Goal: Information Seeking & Learning: Learn about a topic

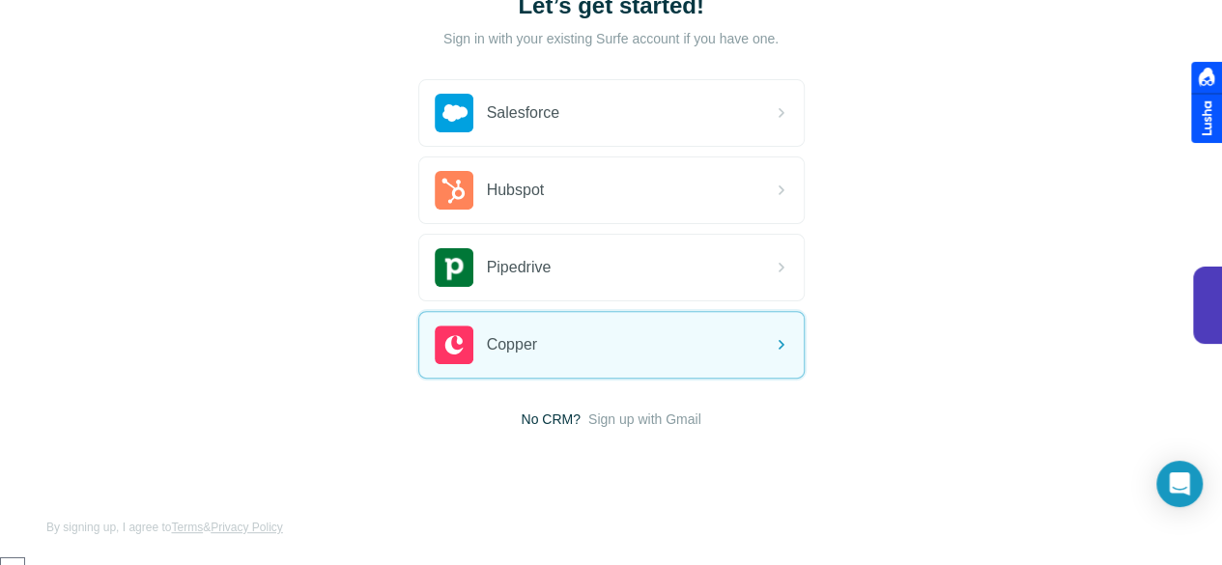
click at [588, 416] on span "Sign up with Gmail" at bounding box center [644, 418] width 113 height 19
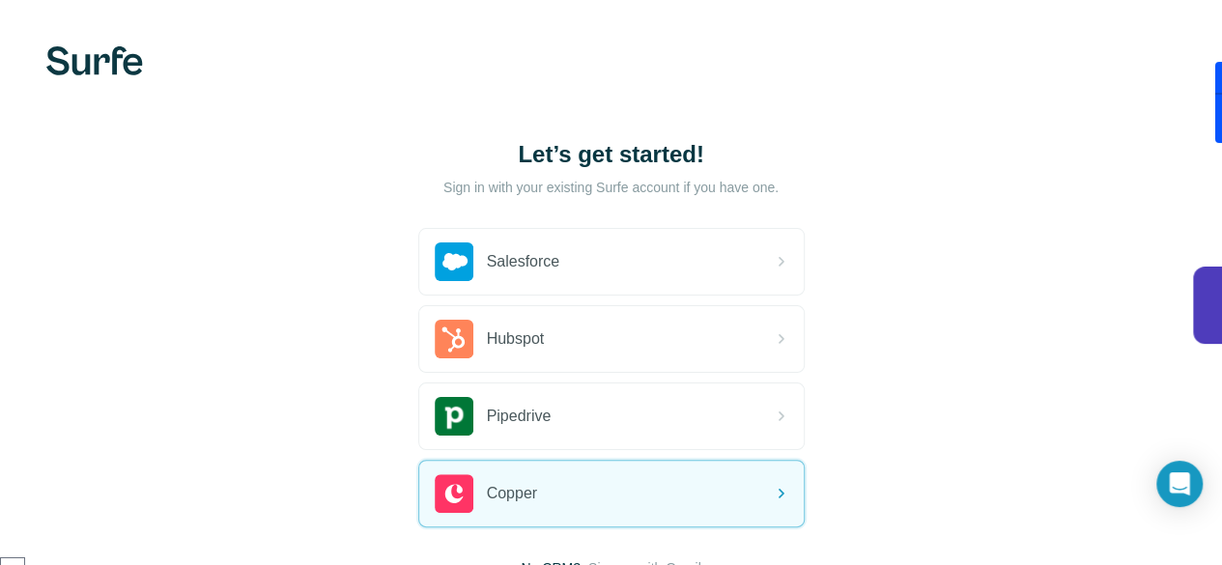
scroll to position [207, 0]
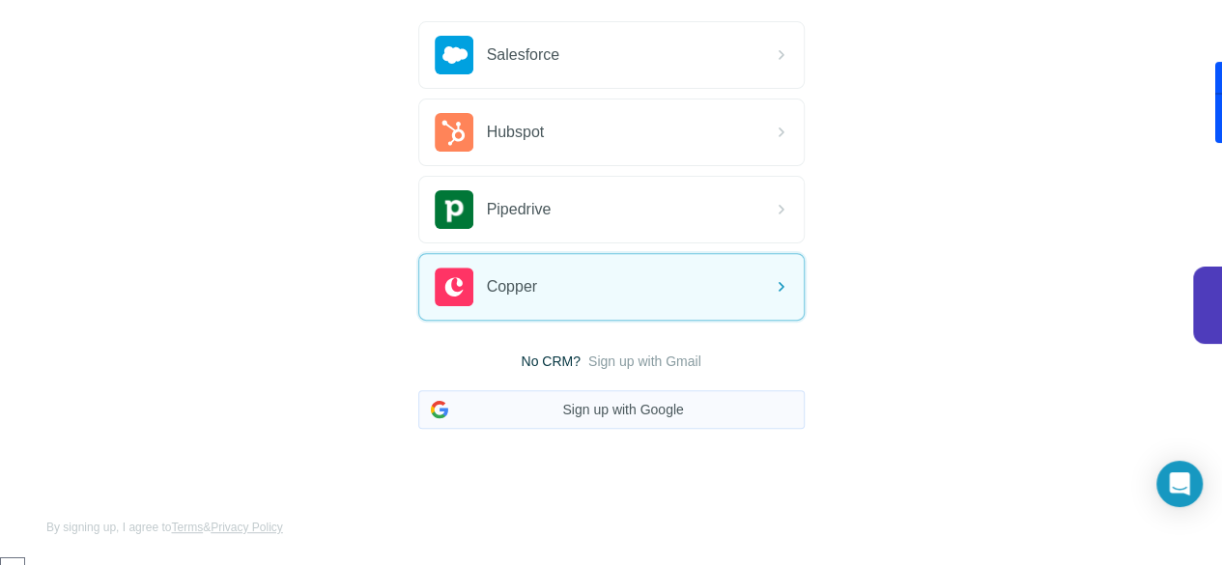
click at [418, 409] on button "Sign up with Google" at bounding box center [611, 409] width 386 height 39
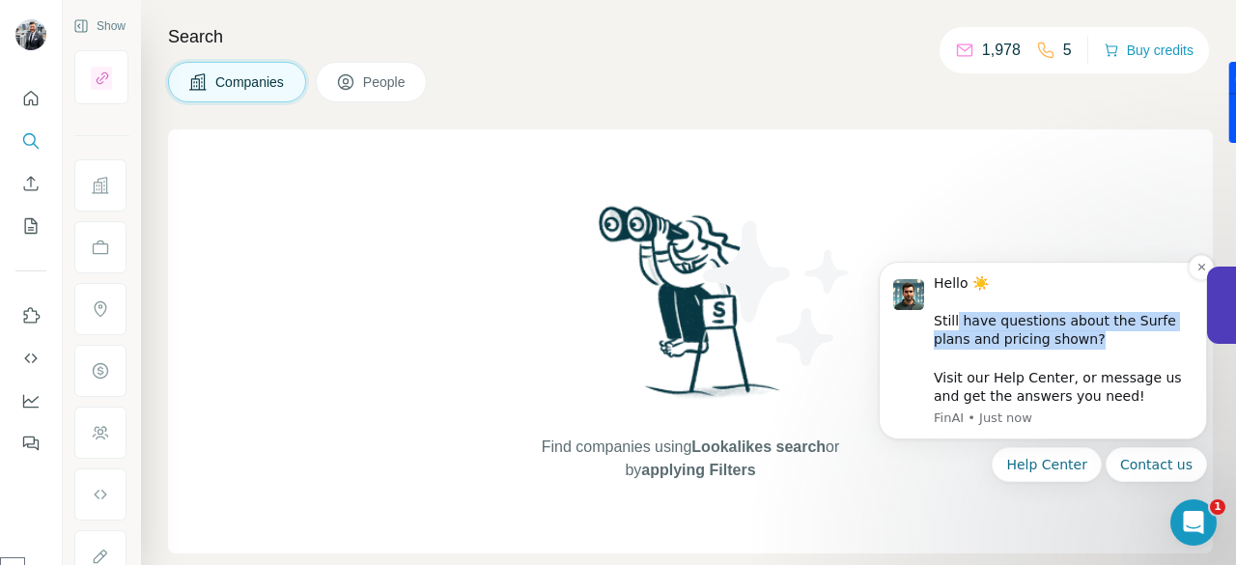
drag, startPoint x: 1030, startPoint y: 345, endPoint x: 955, endPoint y: 329, distance: 76.0
click at [955, 329] on div "Hello ☀️ ​ Still have questions about the Surfe plans and pricing shown? ​ Visi…" at bounding box center [1063, 340] width 259 height 132
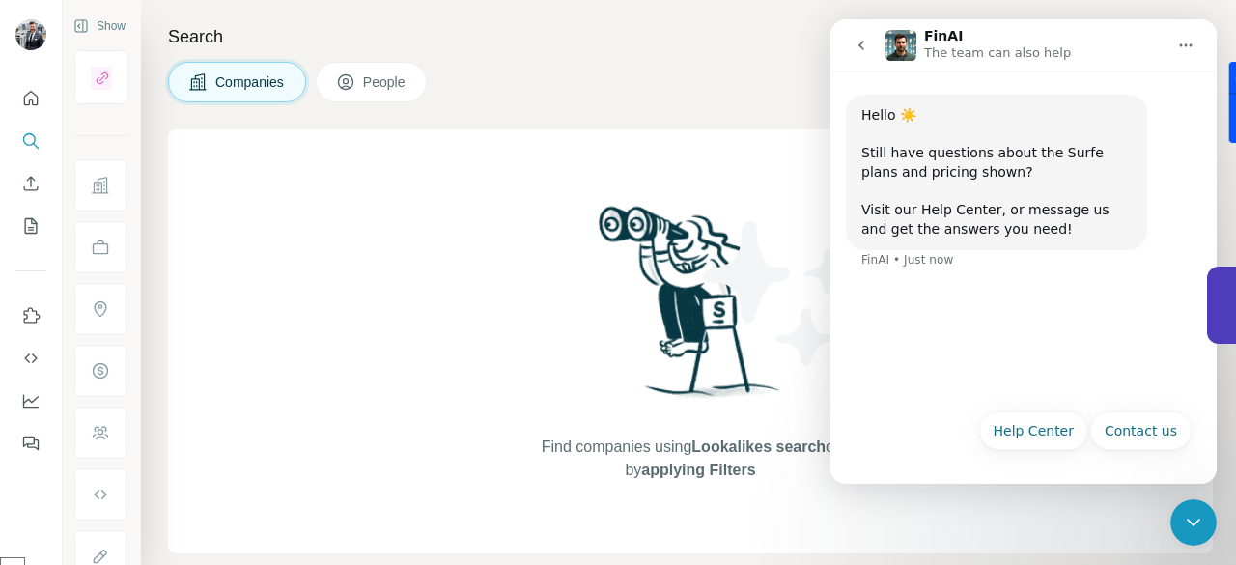
click at [1085, 337] on div "Hello ☀️ ​ Still have questions about the Surfe plans and pricing shown? ​ Visi…" at bounding box center [1024, 234] width 386 height 327
click at [1186, 521] on icon "Close Intercom Messenger" at bounding box center [1193, 522] width 23 height 23
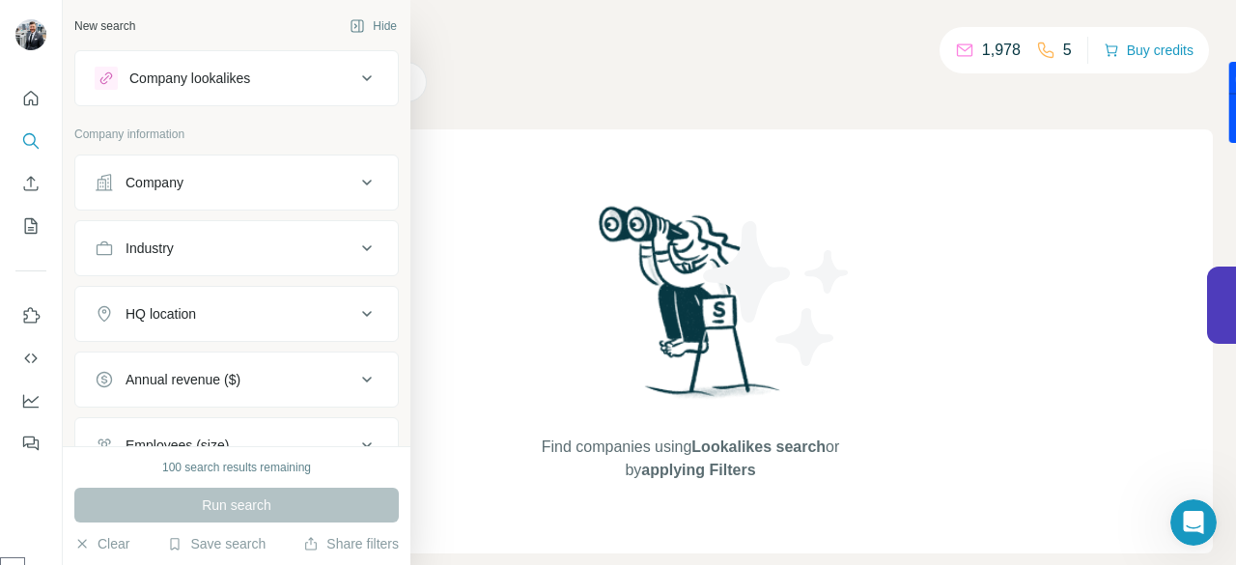
click at [185, 186] on div "Company" at bounding box center [225, 182] width 261 height 19
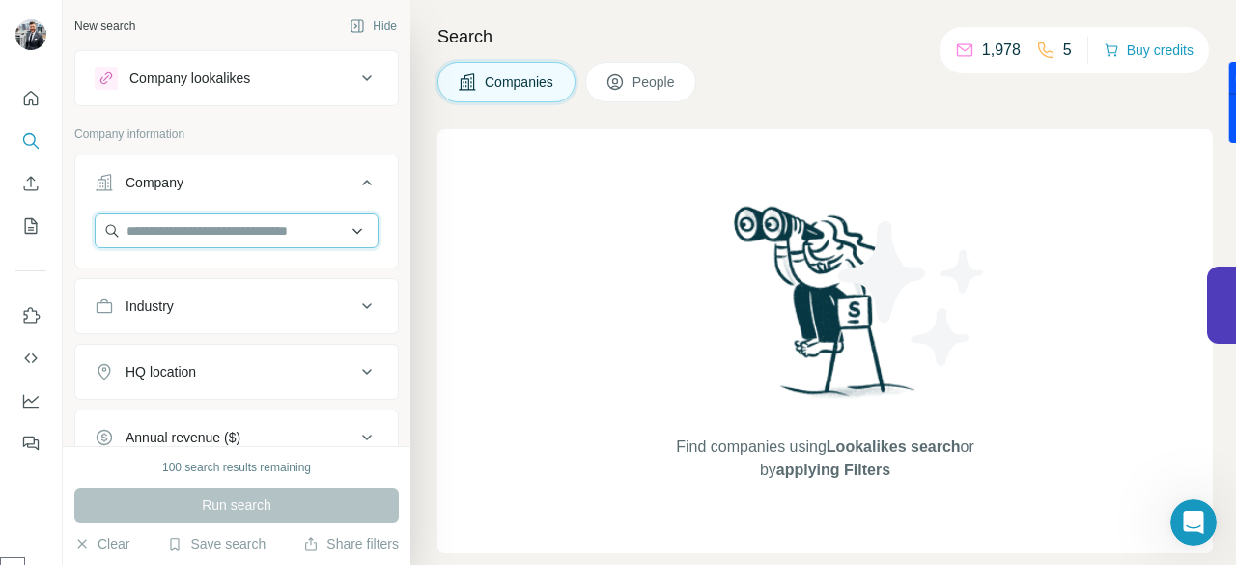
click at [187, 236] on input "text" at bounding box center [237, 230] width 284 height 35
click at [188, 225] on input "text" at bounding box center [237, 230] width 284 height 35
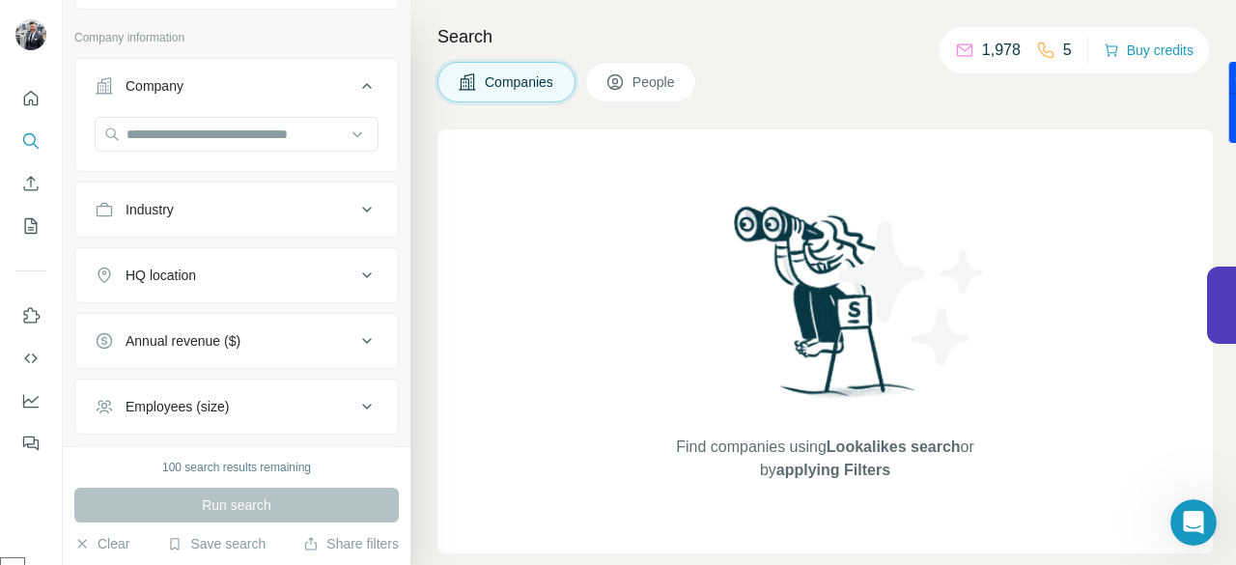
click at [192, 271] on div "HQ location" at bounding box center [161, 275] width 71 height 19
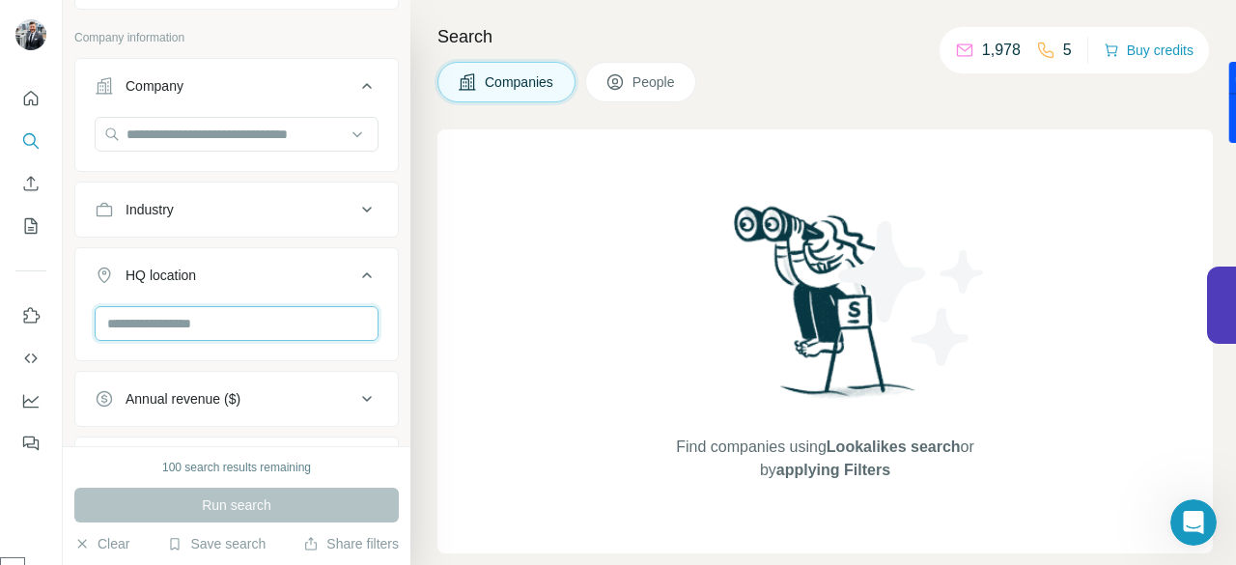
click at [186, 323] on input "text" at bounding box center [237, 323] width 284 height 35
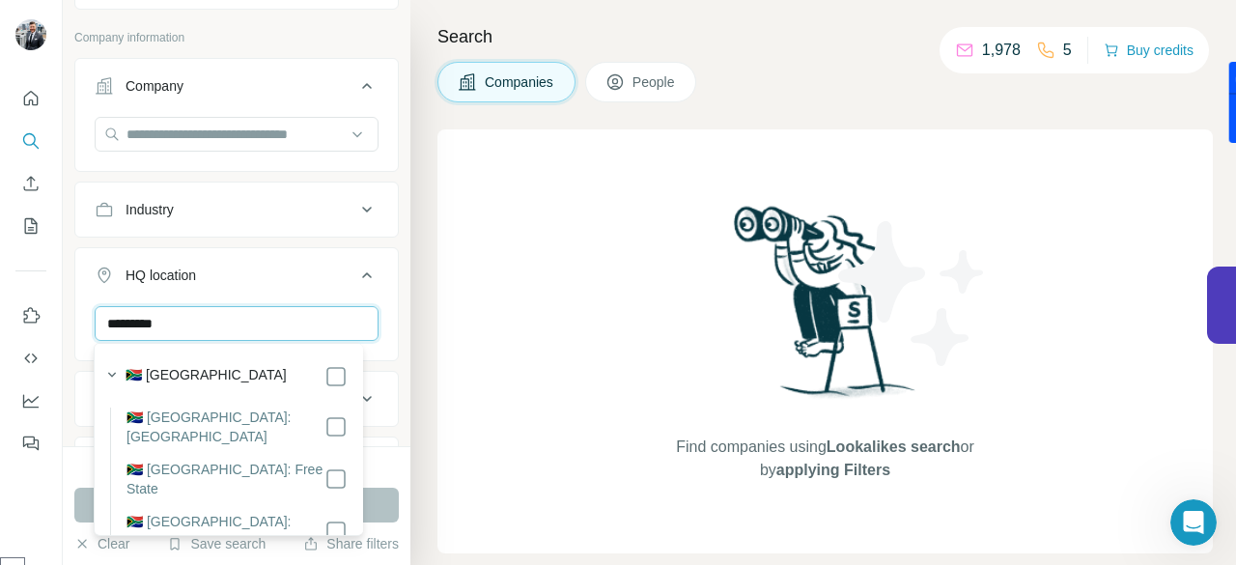
type input "*********"
click at [220, 374] on div "🇿🇦 [GEOGRAPHIC_DATA]" at bounding box center [236, 376] width 221 height 23
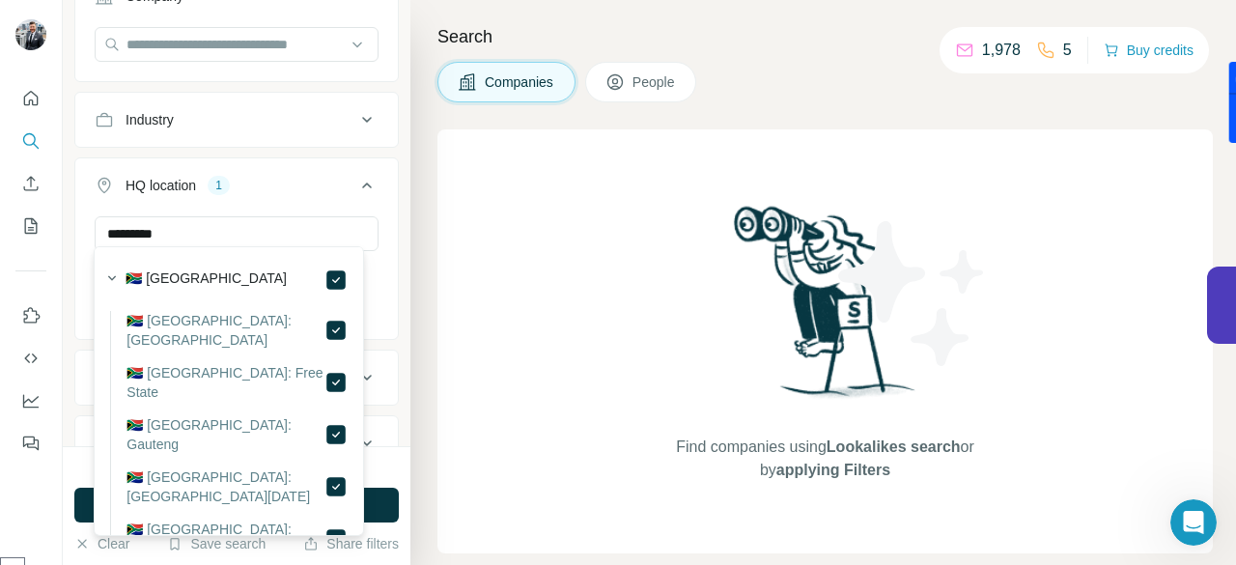
scroll to position [193, 0]
click at [355, 192] on button "HQ location 1" at bounding box center [236, 182] width 323 height 54
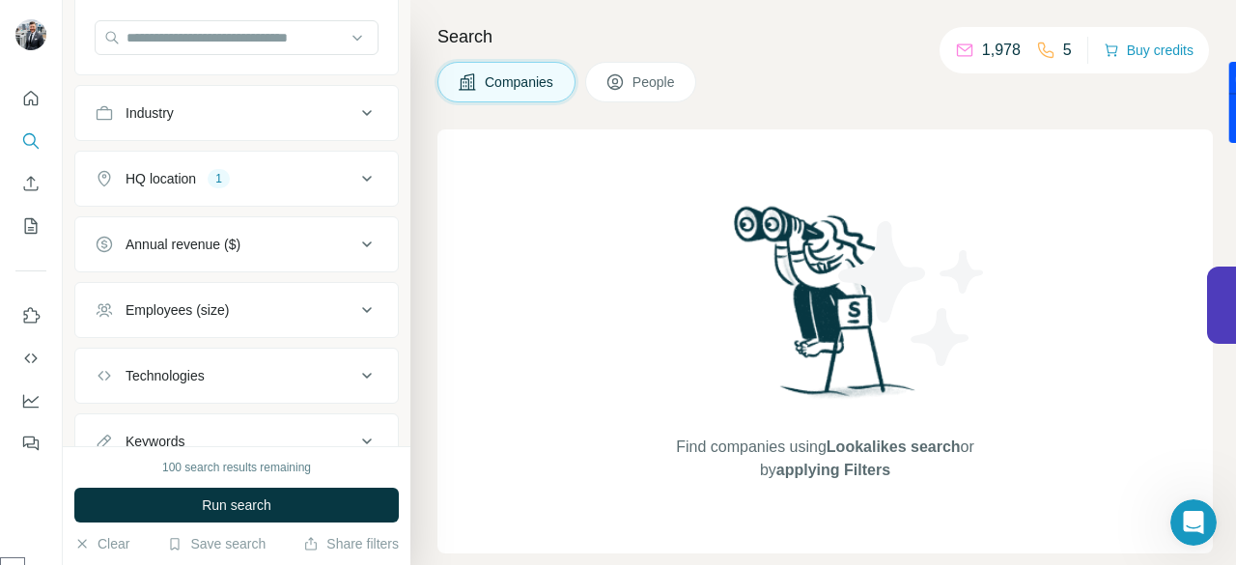
click at [357, 180] on icon at bounding box center [366, 178] width 23 height 23
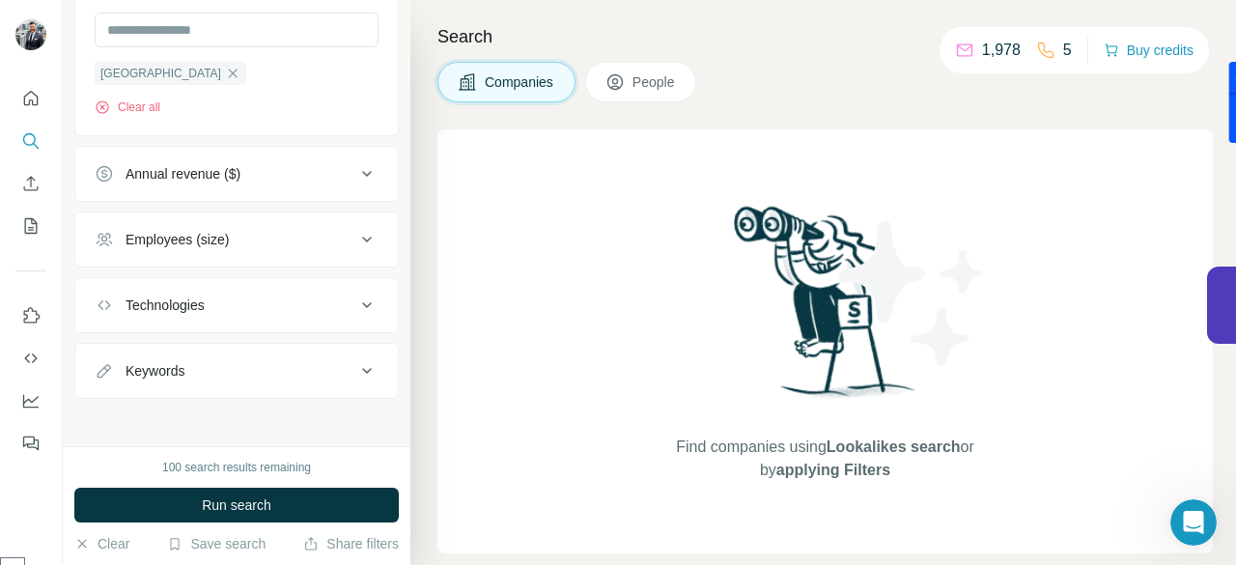
scroll to position [392, 0]
click at [210, 234] on div "Employees (size)" at bounding box center [177, 237] width 103 height 19
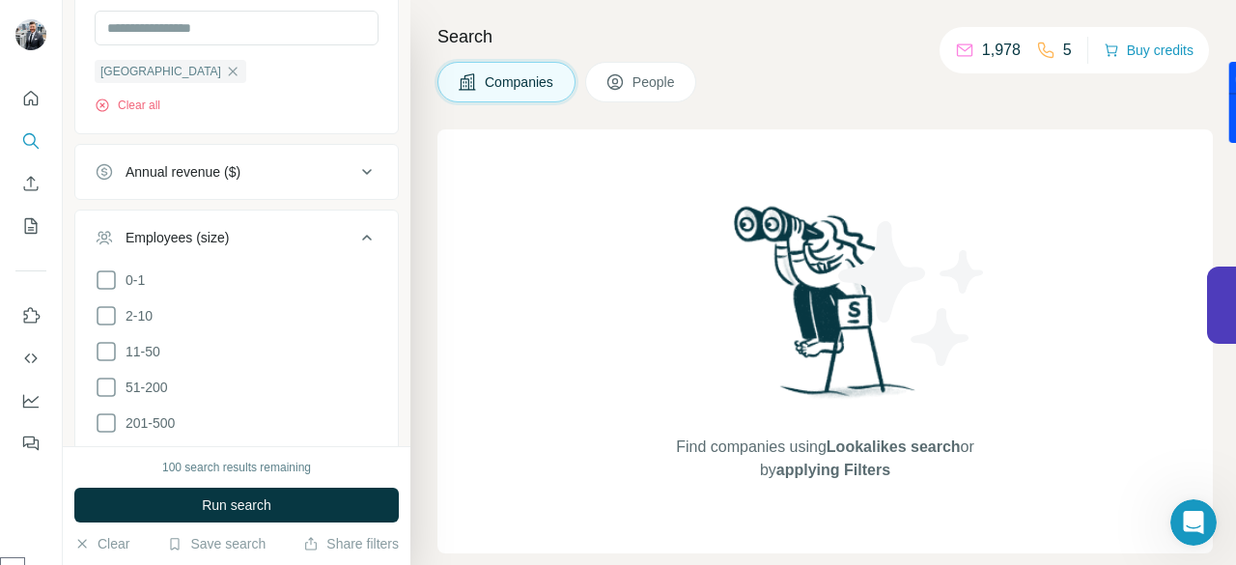
scroll to position [489, 0]
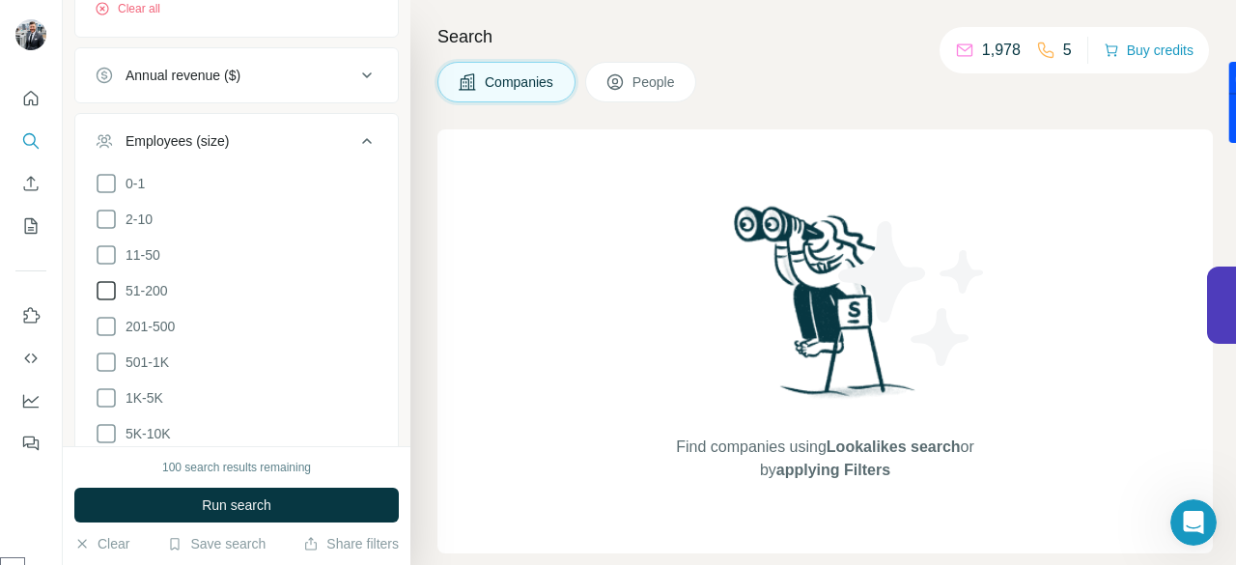
click at [106, 287] on icon at bounding box center [106, 290] width 23 height 23
click at [106, 324] on icon at bounding box center [106, 326] width 23 height 23
click at [106, 357] on icon at bounding box center [106, 362] width 23 height 23
click at [102, 397] on icon at bounding box center [106, 397] width 23 height 23
click at [108, 435] on icon at bounding box center [106, 433] width 23 height 23
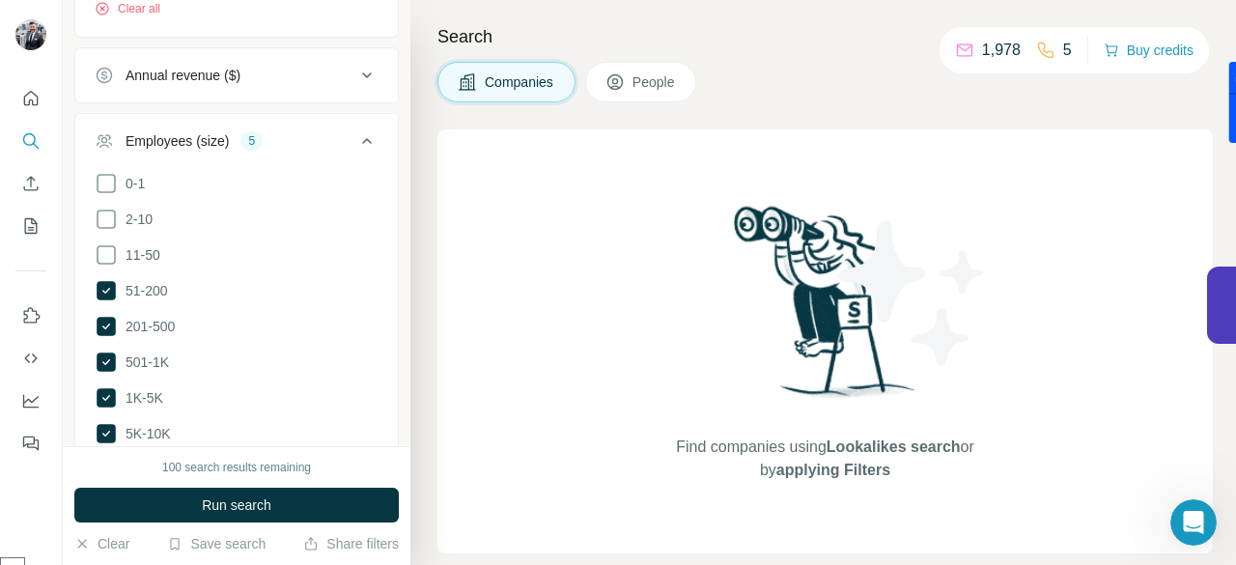
scroll to position [682, 0]
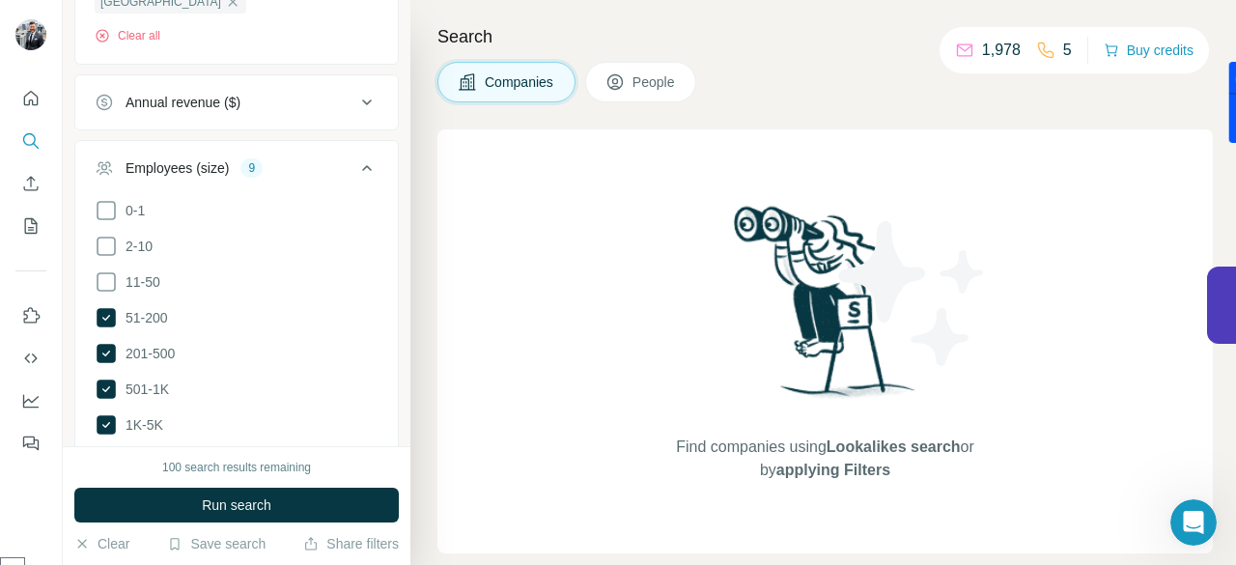
scroll to position [392, 0]
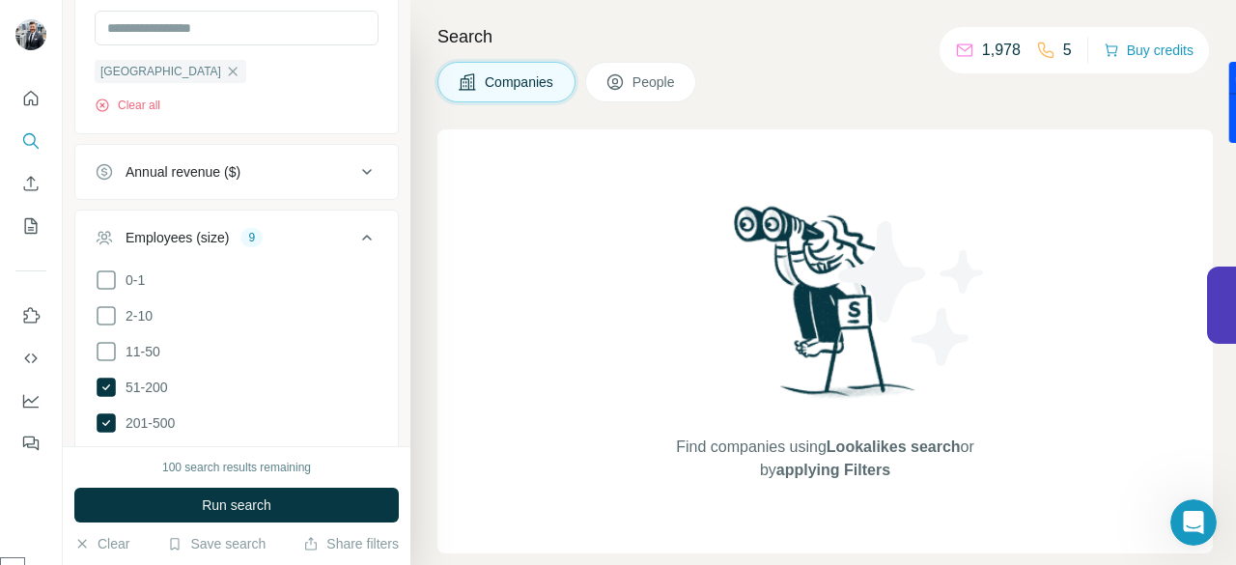
click at [360, 242] on icon at bounding box center [366, 237] width 23 height 23
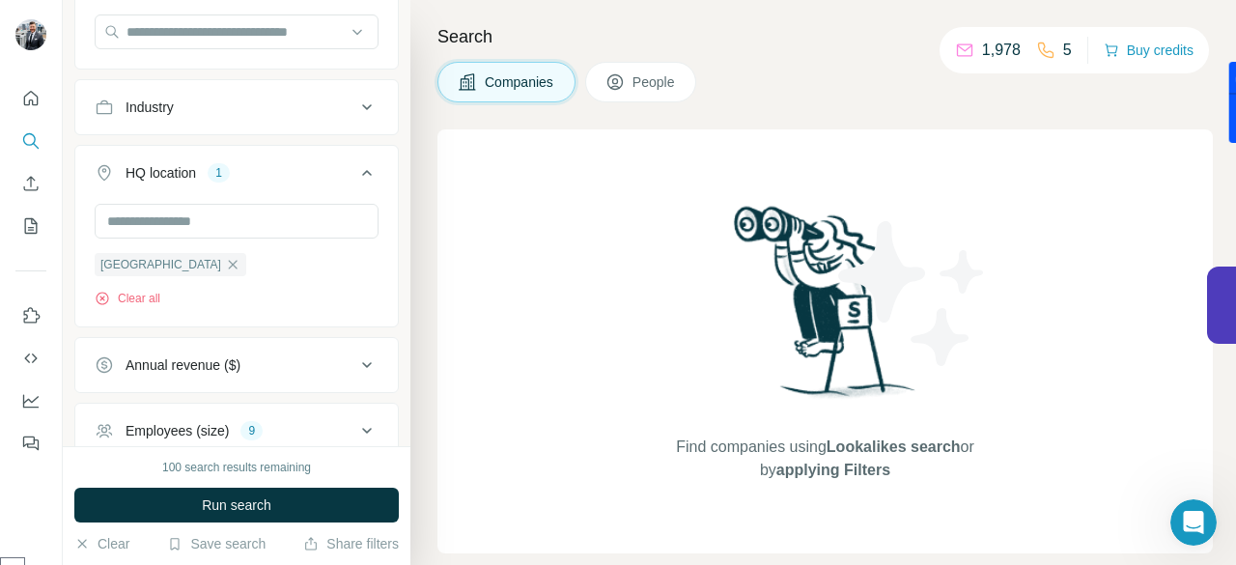
scroll to position [6, 0]
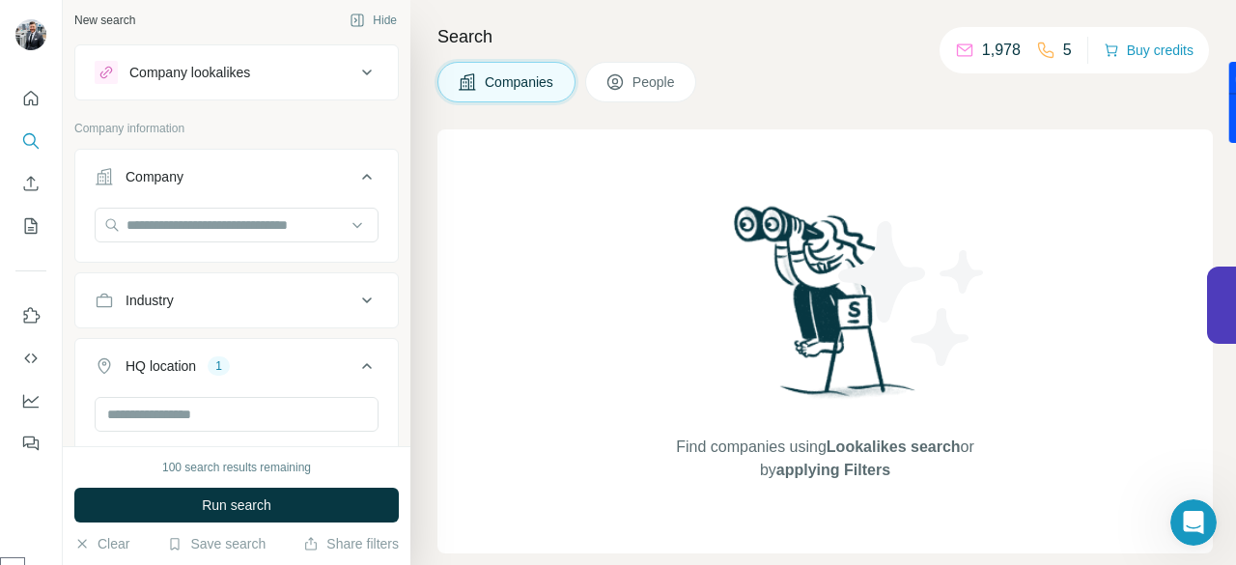
click at [236, 309] on button "Industry" at bounding box center [236, 300] width 323 height 46
click at [261, 296] on div "Industry" at bounding box center [225, 300] width 261 height 19
click at [218, 292] on div "Industry" at bounding box center [225, 300] width 261 height 19
click at [185, 351] on input at bounding box center [226, 348] width 239 height 21
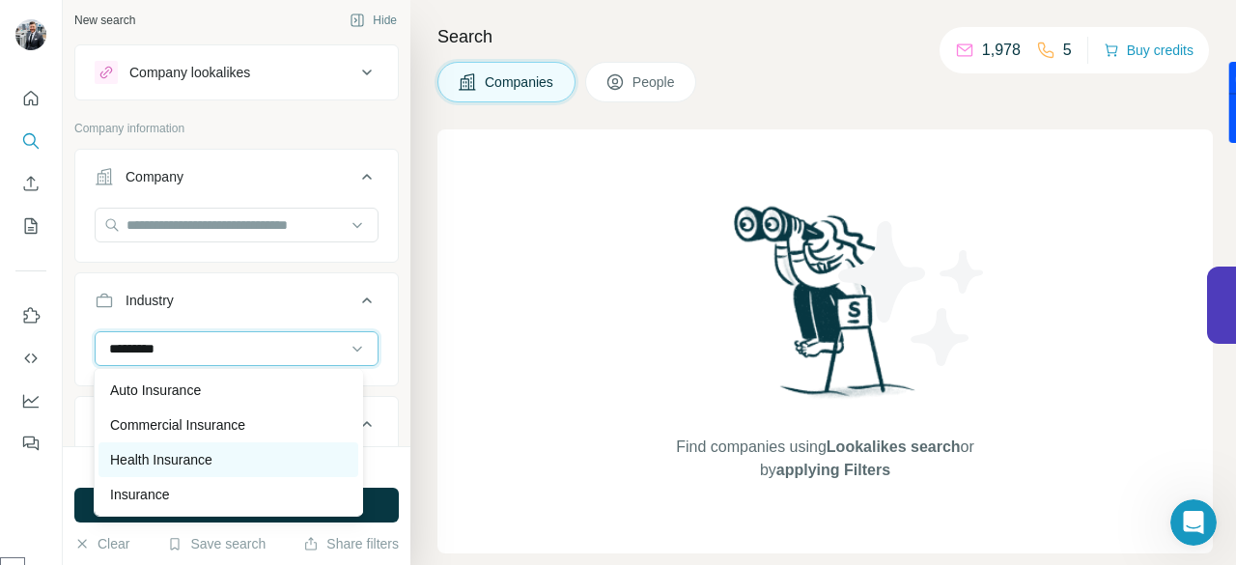
type input "*********"
click at [176, 462] on p "Health Insurance" at bounding box center [161, 459] width 102 height 19
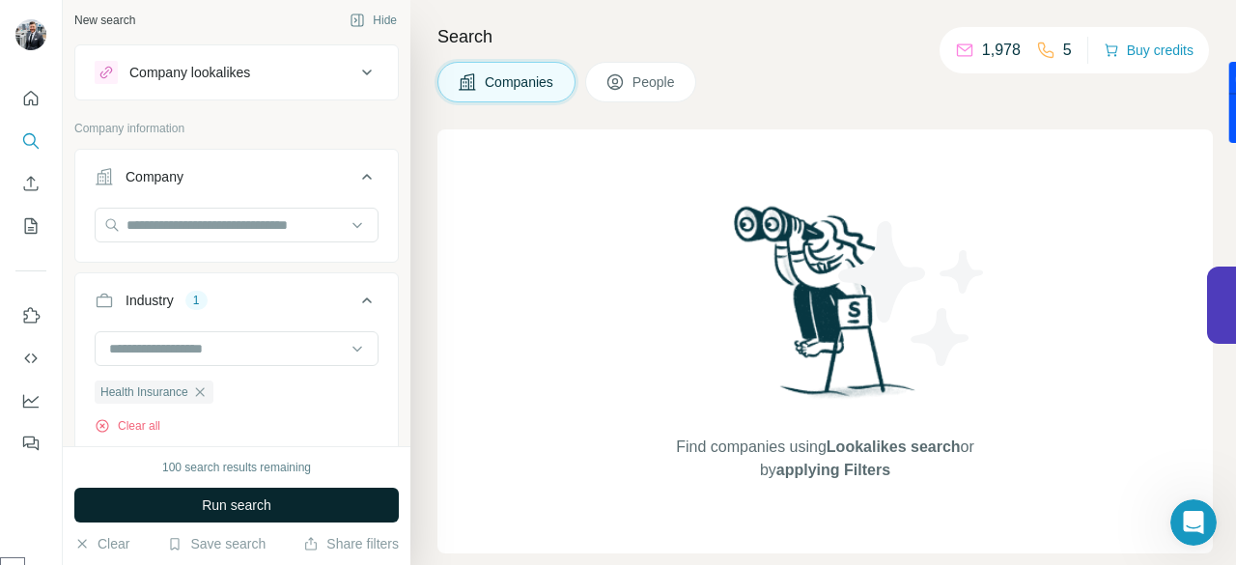
click at [270, 500] on button "Run search" at bounding box center [236, 505] width 325 height 35
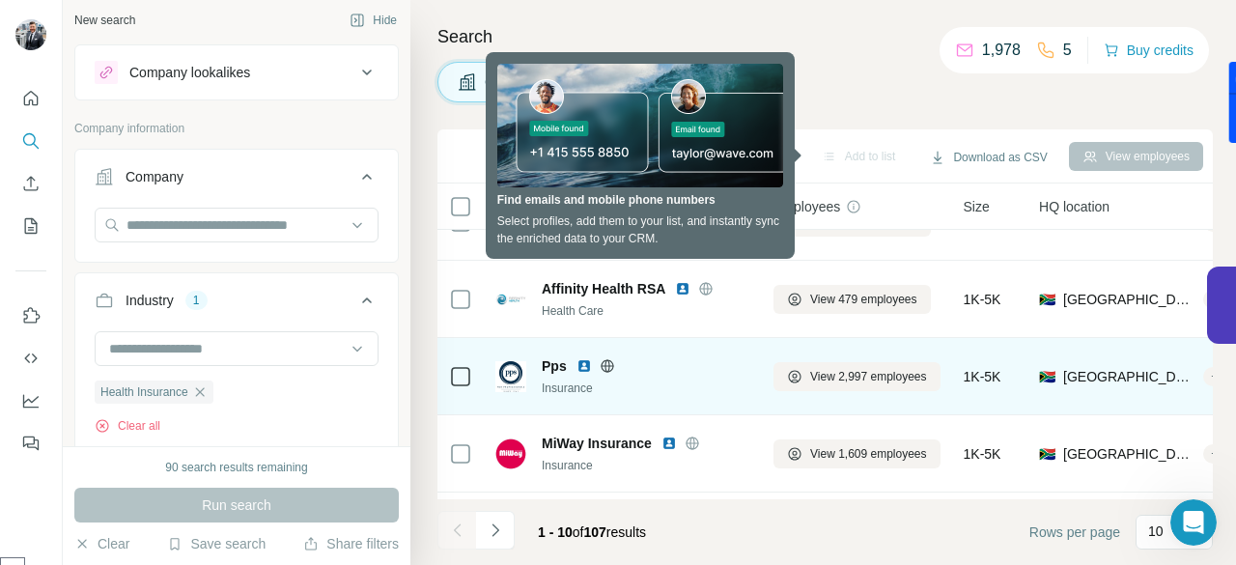
scroll to position [386, 0]
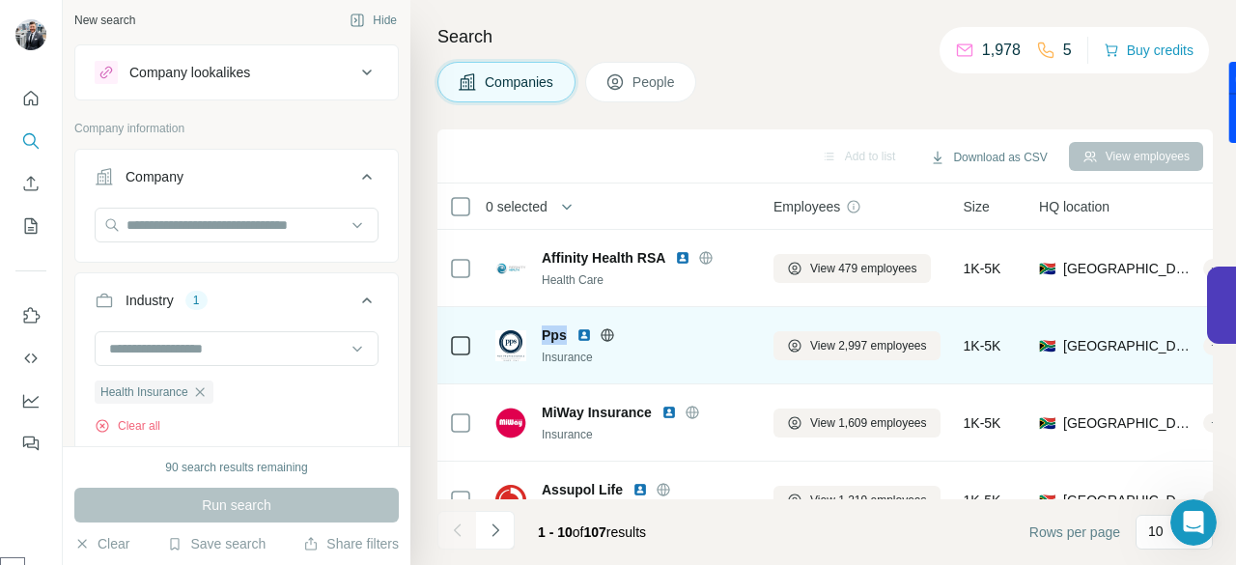
drag, startPoint x: 564, startPoint y: 335, endPoint x: 541, endPoint y: 329, distance: 23.9
type textarea "***"
click at [542, 329] on span "Pps" at bounding box center [554, 334] width 25 height 19
click at [513, 345] on img at bounding box center [510, 345] width 31 height 31
click at [556, 351] on div "Insurance" at bounding box center [646, 357] width 209 height 17
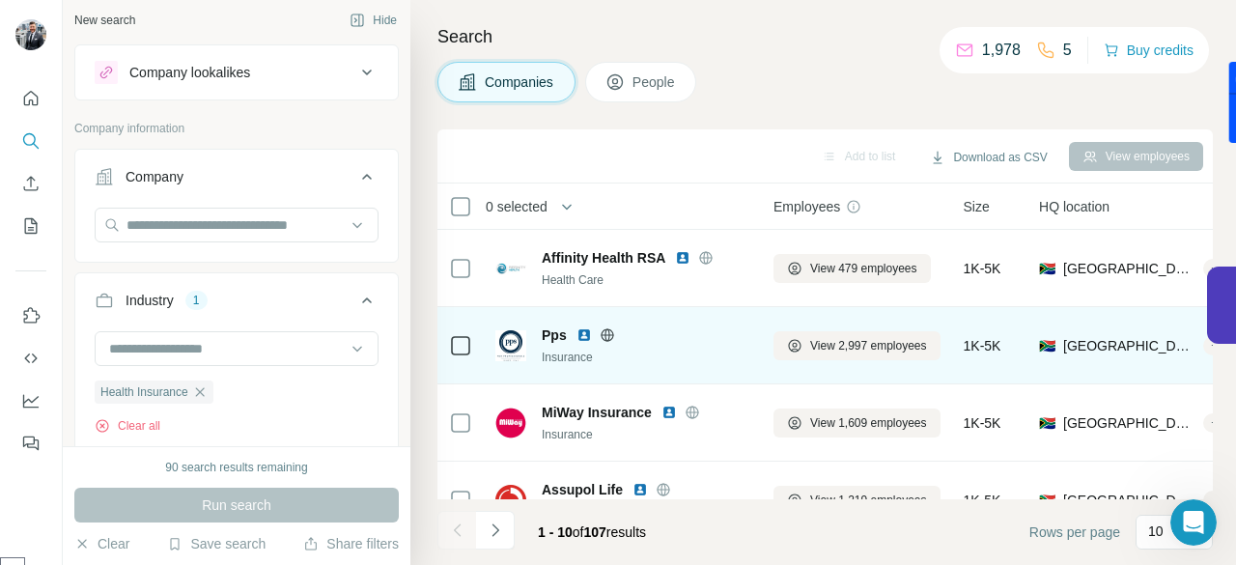
click at [550, 331] on span "Pps" at bounding box center [554, 334] width 25 height 19
click at [587, 332] on img at bounding box center [584, 334] width 15 height 15
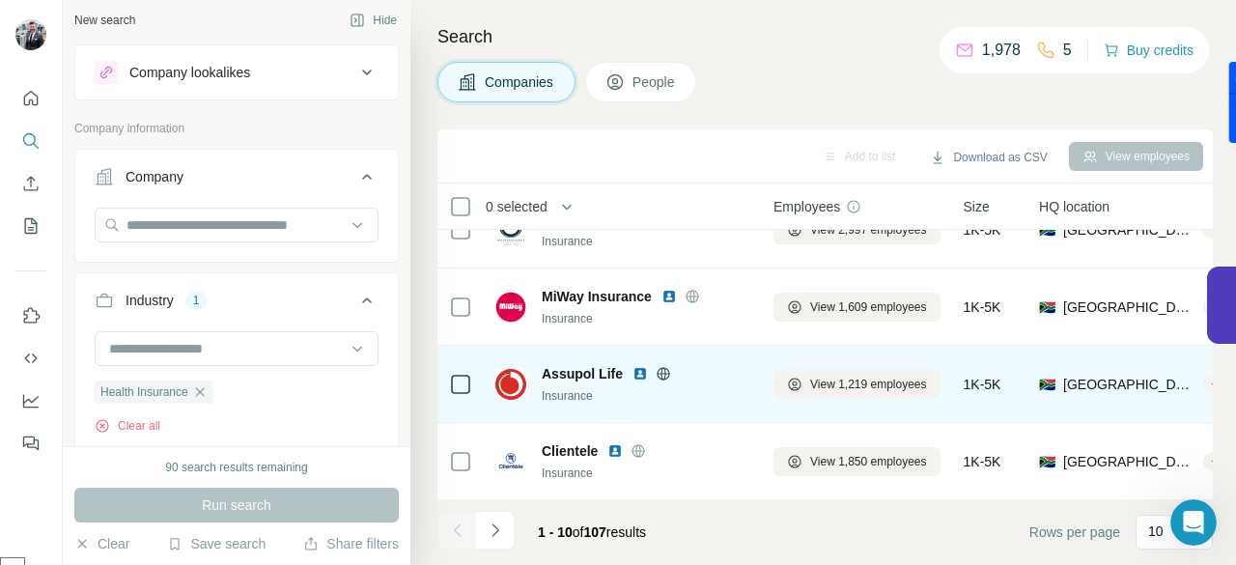
scroll to position [512, 0]
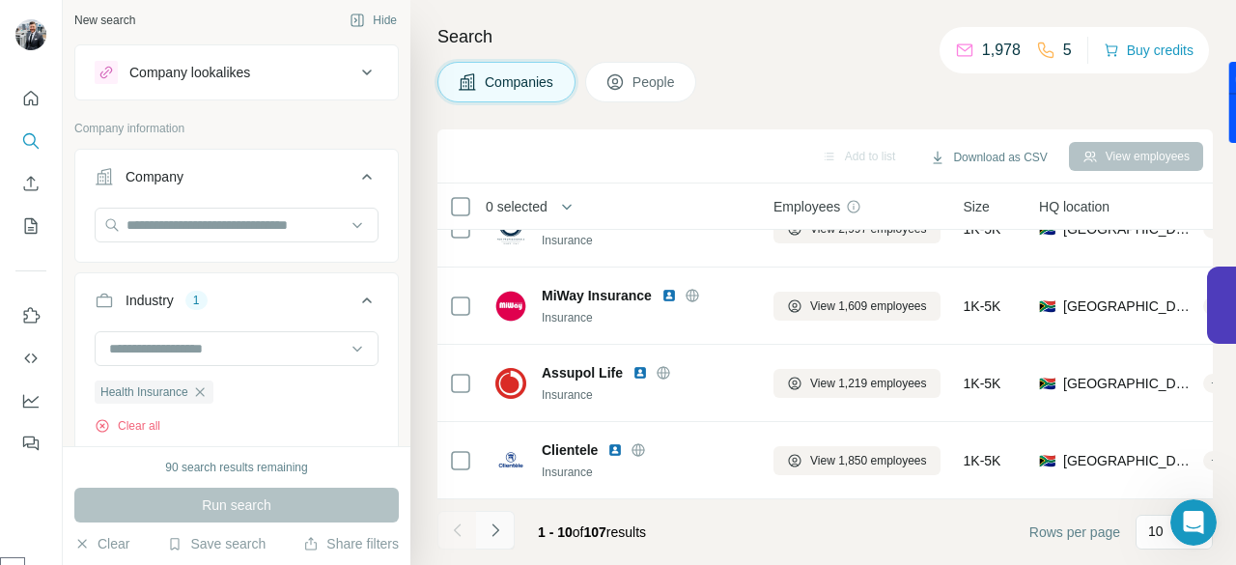
click at [505, 530] on button "Navigate to next page" at bounding box center [495, 530] width 39 height 39
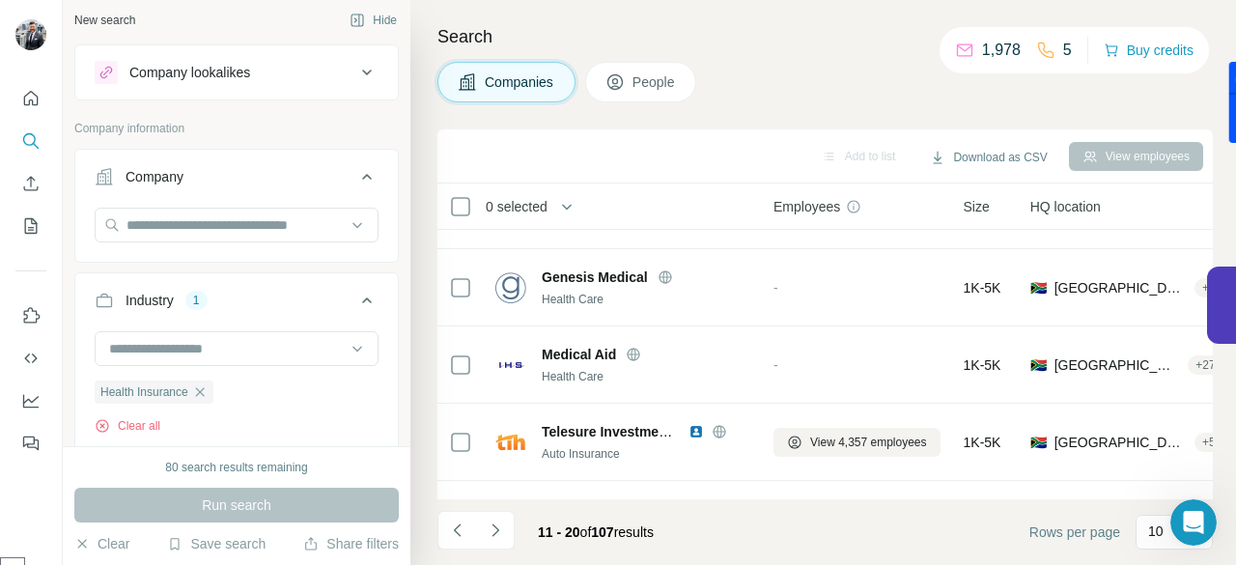
scroll to position [0, 0]
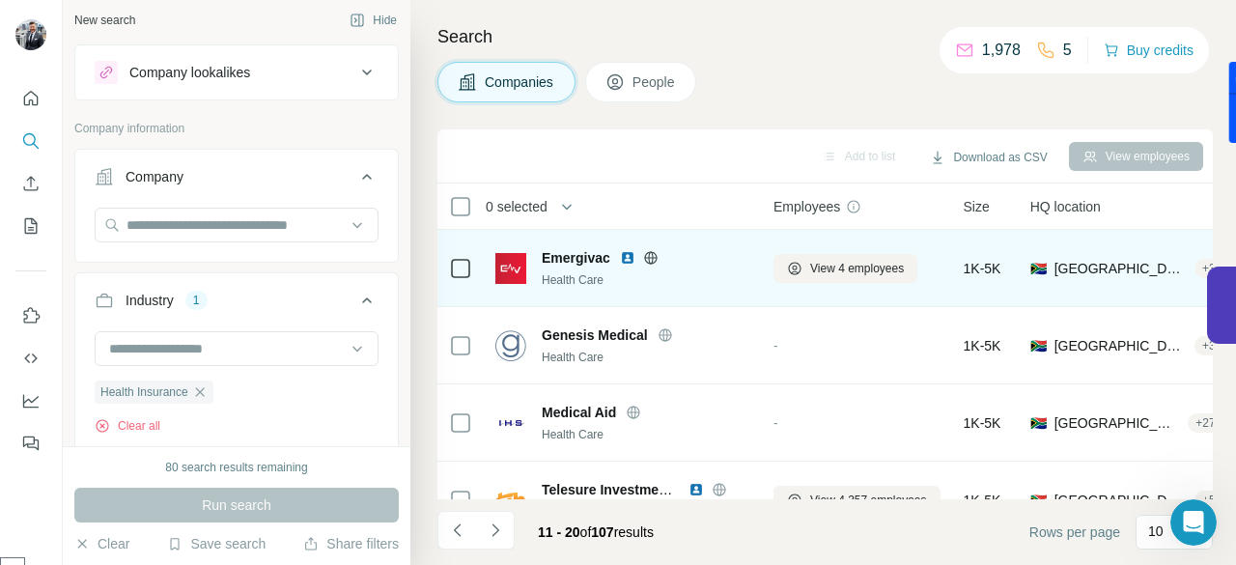
click at [623, 258] on img at bounding box center [627, 257] width 15 height 15
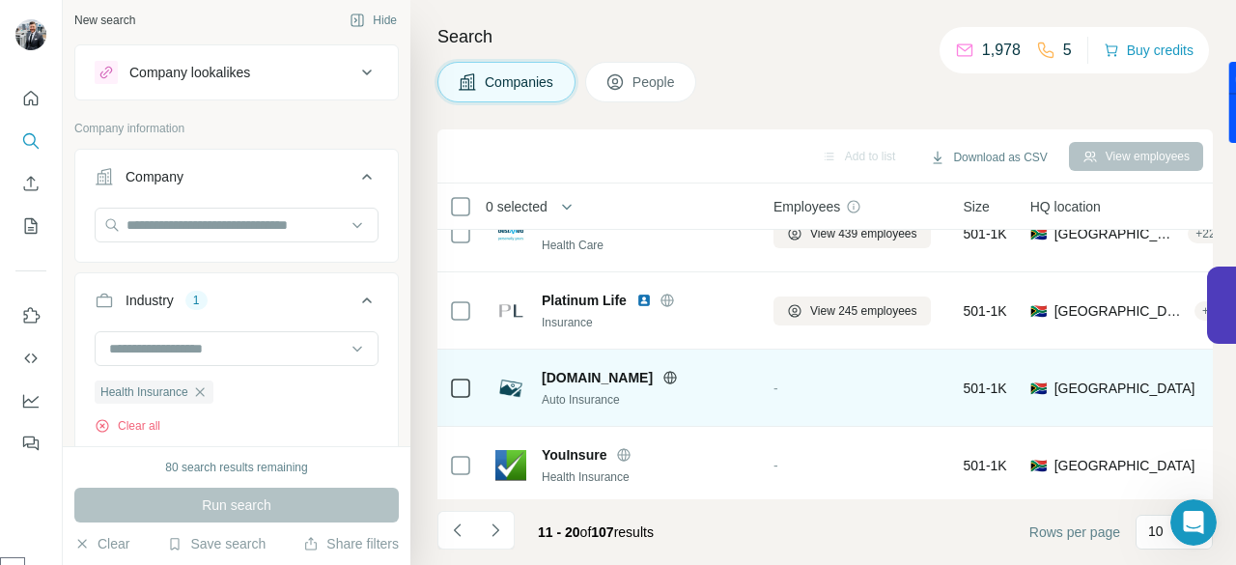
scroll to position [512, 0]
